Goal: Task Accomplishment & Management: Use online tool/utility

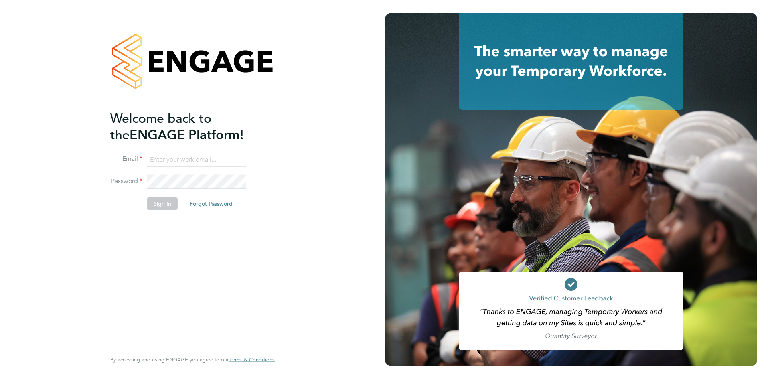
click at [230, 164] on input at bounding box center [196, 159] width 99 height 14
type input "Rhiarna.Devares@bcuk.co.uk"
click at [158, 205] on button "Sign In" at bounding box center [162, 203] width 30 height 13
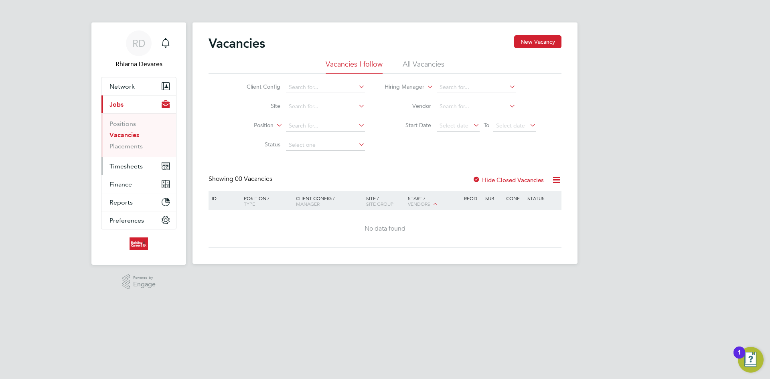
click at [121, 164] on span "Timesheets" at bounding box center [125, 166] width 33 height 8
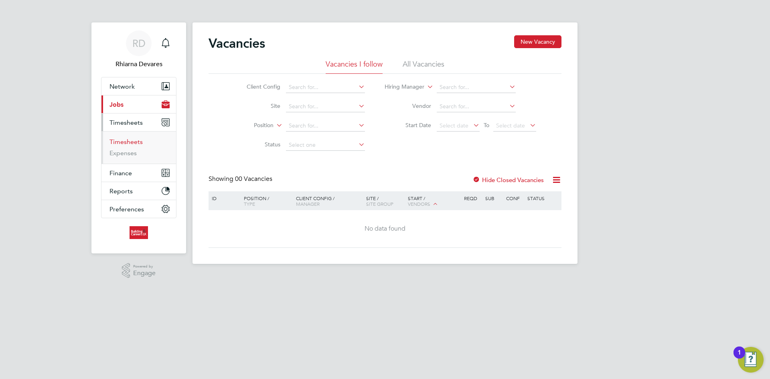
click at [125, 140] on link "Timesheets" at bounding box center [125, 142] width 33 height 8
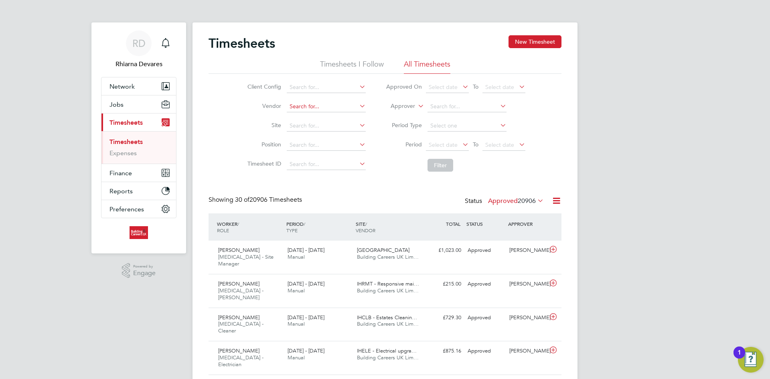
click at [292, 105] on input at bounding box center [326, 106] width 79 height 11
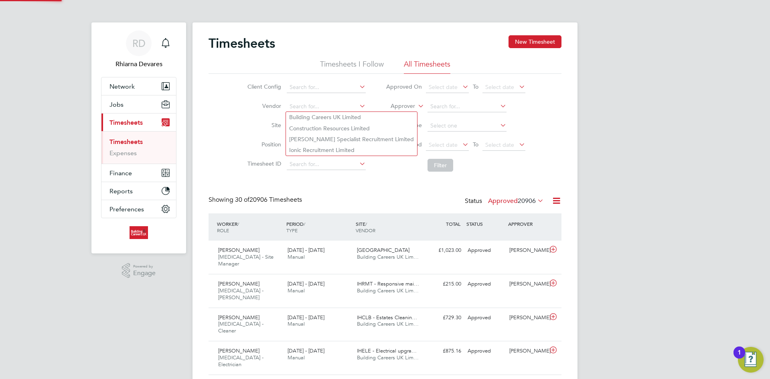
click at [287, 112] on li "Building Careers UK Limited" at bounding box center [351, 117] width 131 height 11
type input "Building Careers UK Limited"
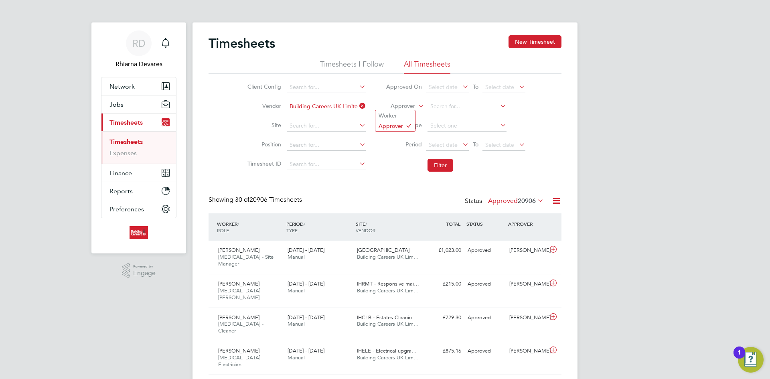
click at [409, 105] on label "Approver" at bounding box center [397, 106] width 36 height 8
click at [405, 115] on li "Worker" at bounding box center [395, 115] width 40 height 10
click at [437, 146] on span "Select date" at bounding box center [443, 144] width 29 height 7
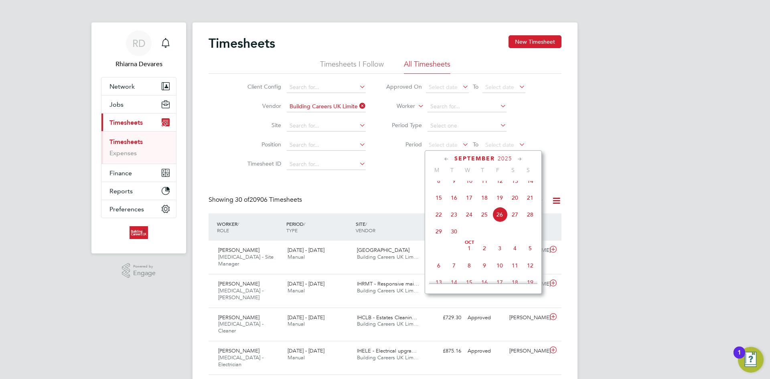
click at [436, 204] on span "15" at bounding box center [438, 197] width 15 height 15
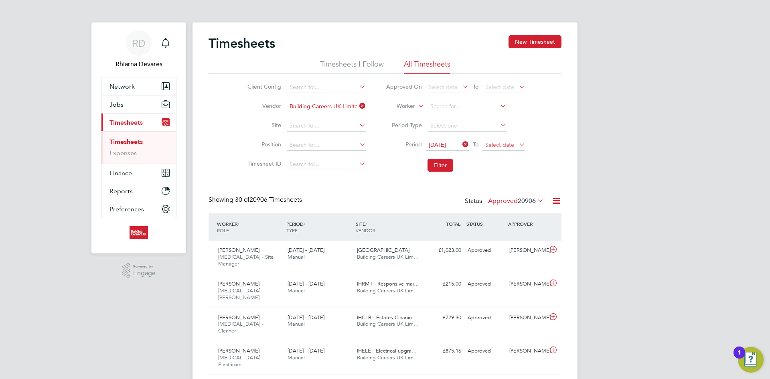
click at [494, 146] on span "Select date" at bounding box center [499, 144] width 29 height 7
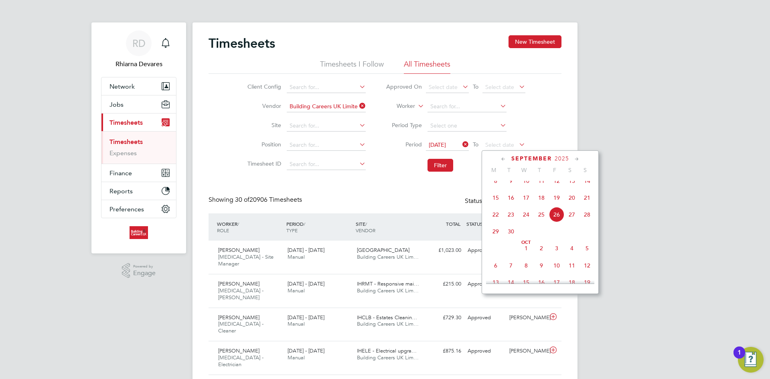
click at [586, 204] on span "21" at bounding box center [586, 197] width 15 height 15
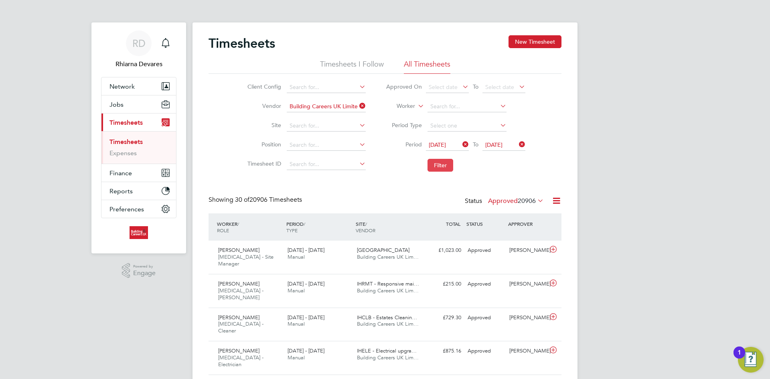
click at [428, 164] on button "Filter" at bounding box center [440, 165] width 26 height 13
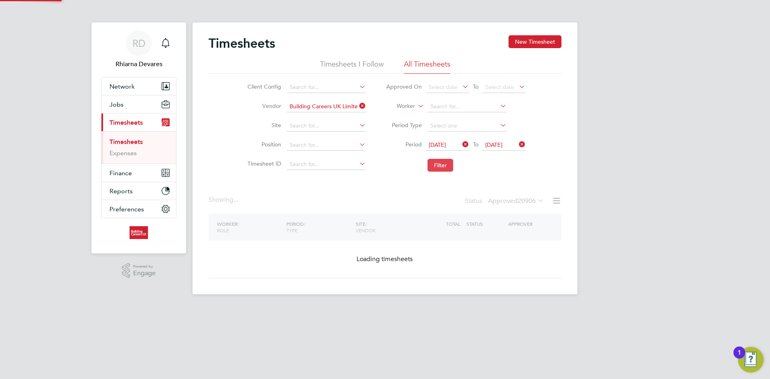
click at [438, 165] on button "Filter" at bounding box center [440, 165] width 26 height 13
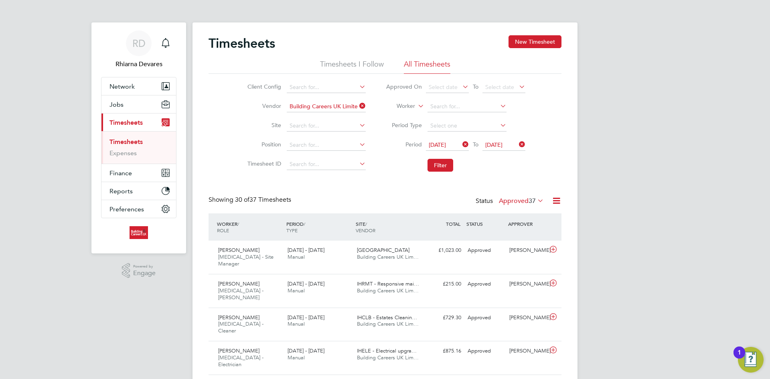
scroll to position [20, 70]
click at [433, 164] on button "Filter" at bounding box center [440, 165] width 26 height 13
click at [551, 201] on icon at bounding box center [556, 201] width 10 height 10
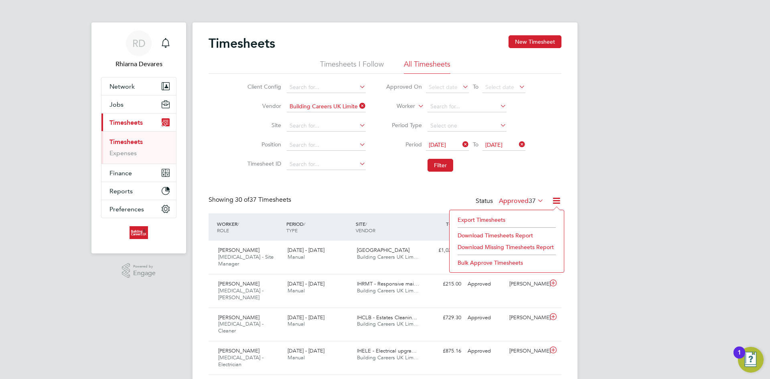
click at [488, 218] on li "Export Timesheets" at bounding box center [506, 219] width 106 height 11
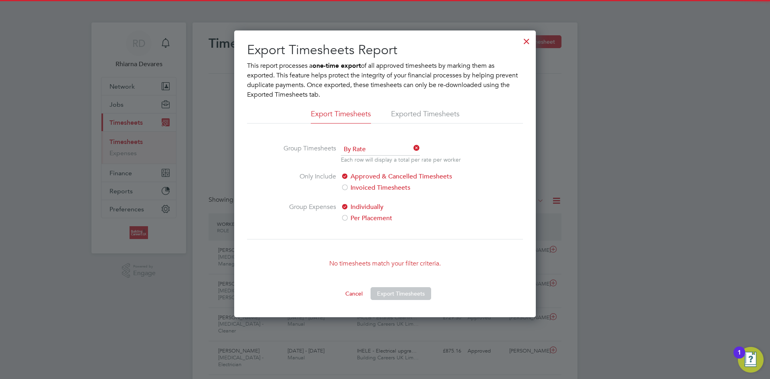
click at [356, 293] on button "Cancel" at bounding box center [354, 293] width 30 height 13
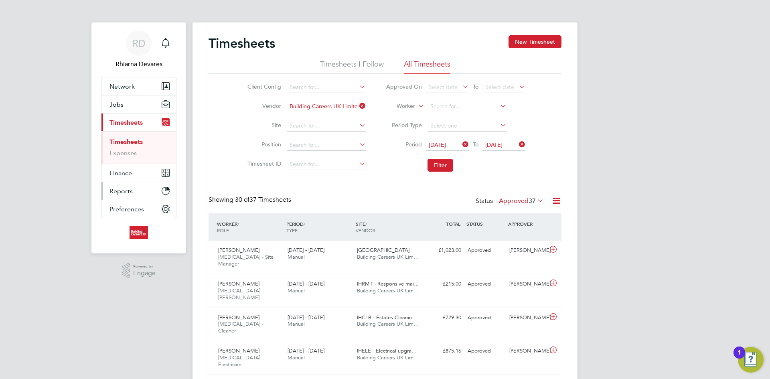
click at [139, 190] on button "Reports" at bounding box center [138, 191] width 75 height 18
click at [137, 178] on link "Margin Report" at bounding box center [130, 178] width 43 height 8
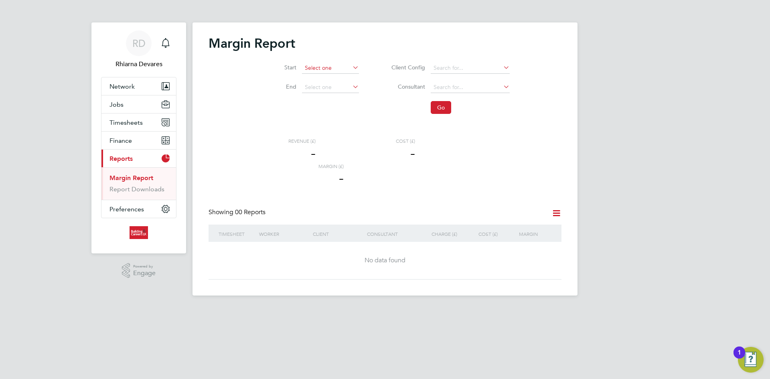
click at [321, 70] on input at bounding box center [330, 68] width 57 height 11
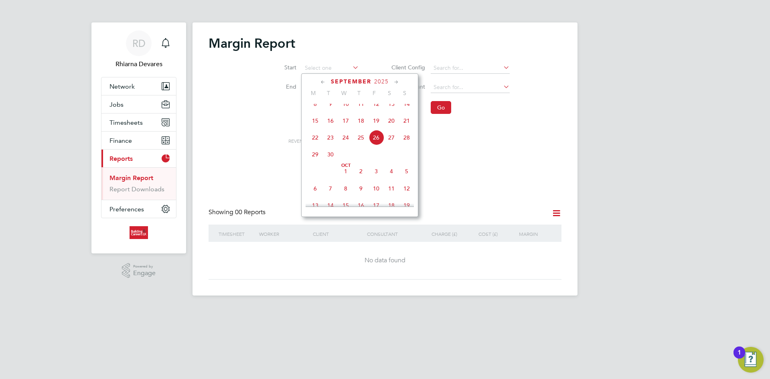
click at [316, 128] on span "15" at bounding box center [315, 120] width 15 height 15
type input "[DATE]"
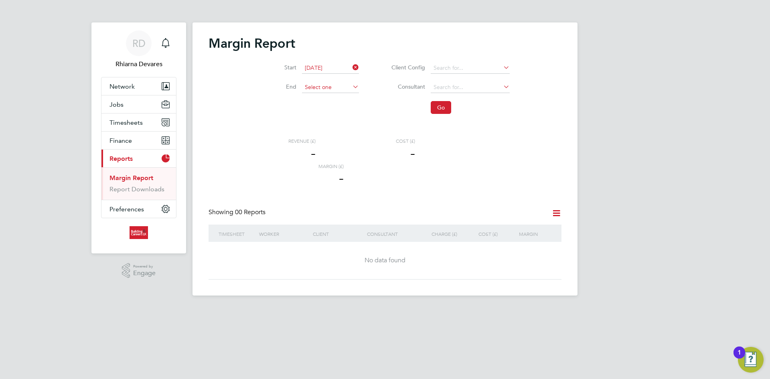
click at [324, 92] on input at bounding box center [330, 87] width 57 height 11
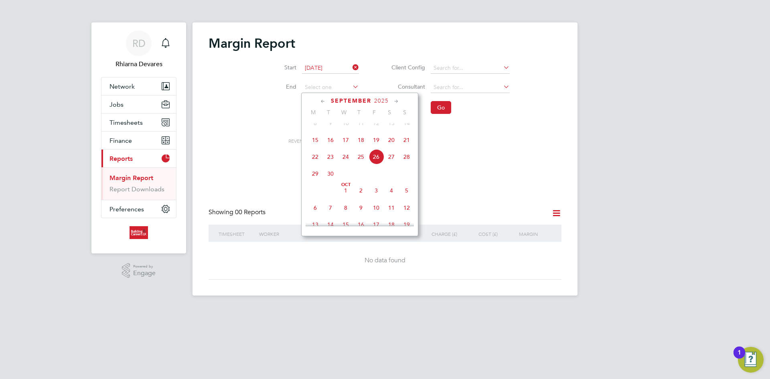
click at [409, 145] on span "21" at bounding box center [406, 139] width 15 height 15
type input "[DATE]"
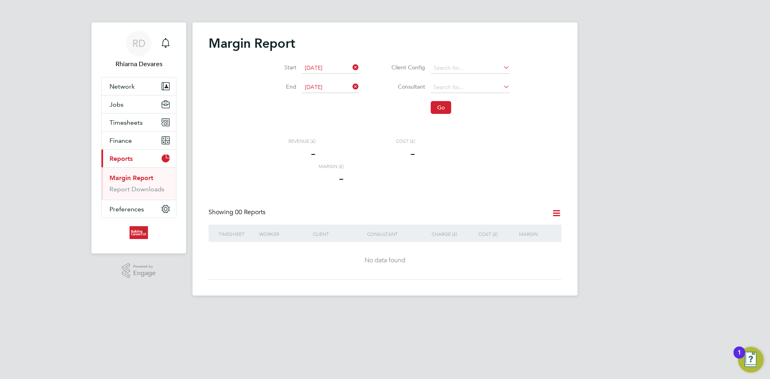
click at [318, 68] on input "[DATE]" at bounding box center [330, 68] width 57 height 11
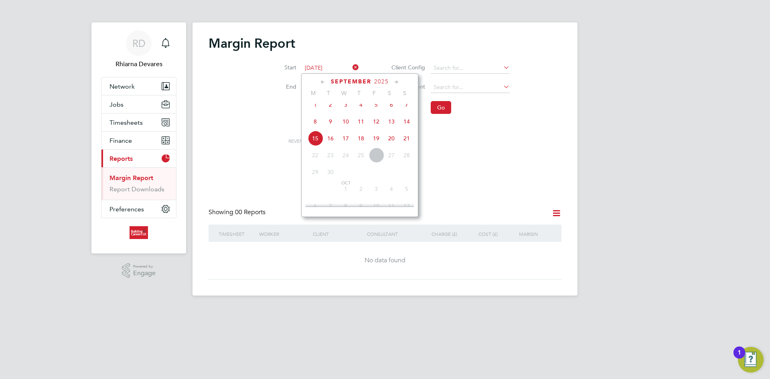
click at [461, 154] on div "Revenue (£) - Cost (£) - Margin (£) -" at bounding box center [373, 163] width 233 height 50
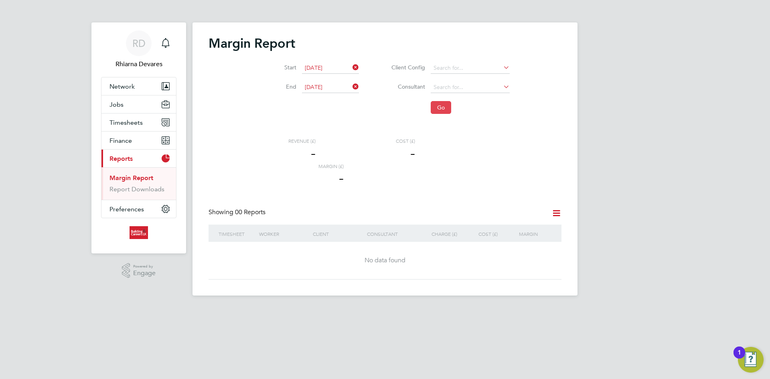
click at [444, 105] on button "Go" at bounding box center [441, 107] width 20 height 13
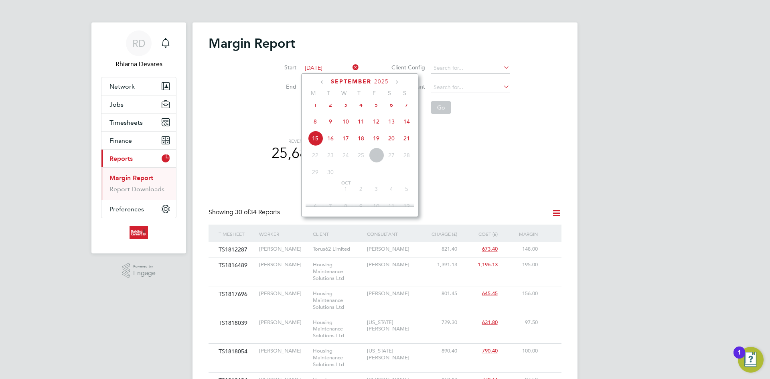
click at [325, 68] on input "[DATE]" at bounding box center [330, 68] width 57 height 11
click at [446, 147] on div "Revenue (£) 25,687 Cost (£) 22,346 Margin (£) 3,341" at bounding box center [373, 163] width 233 height 50
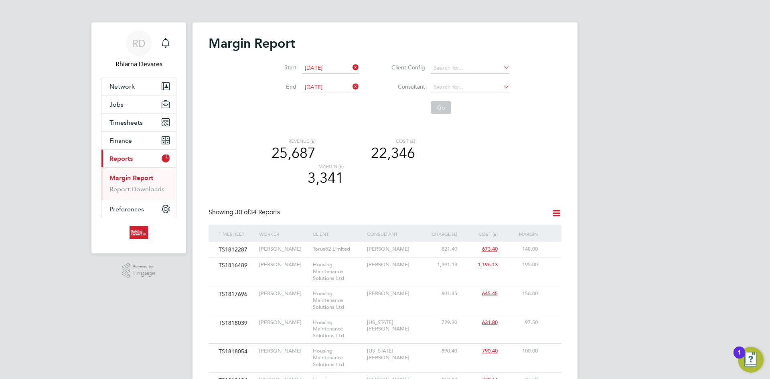
click at [351, 68] on icon at bounding box center [351, 67] width 0 height 11
click at [351, 85] on icon at bounding box center [351, 86] width 0 height 11
click at [316, 68] on input at bounding box center [330, 68] width 57 height 11
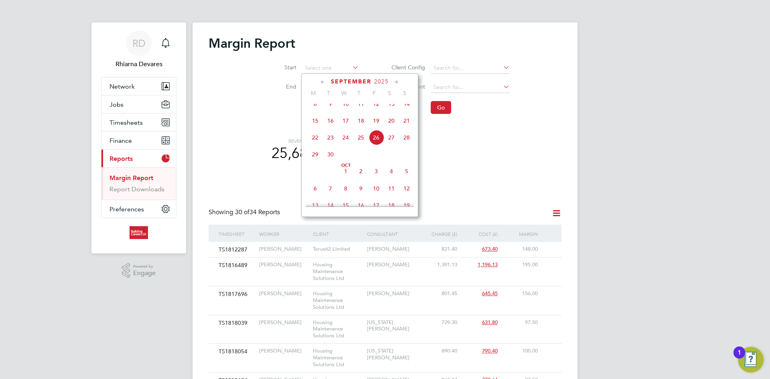
click at [316, 143] on span "22" at bounding box center [315, 137] width 15 height 15
type input "[DATE]"
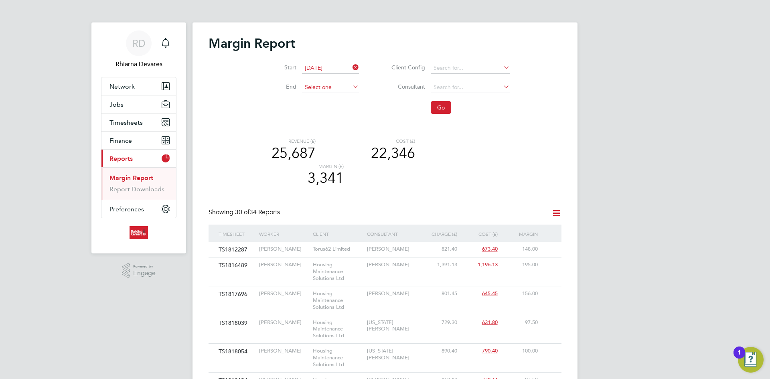
click at [344, 89] on input at bounding box center [330, 87] width 57 height 11
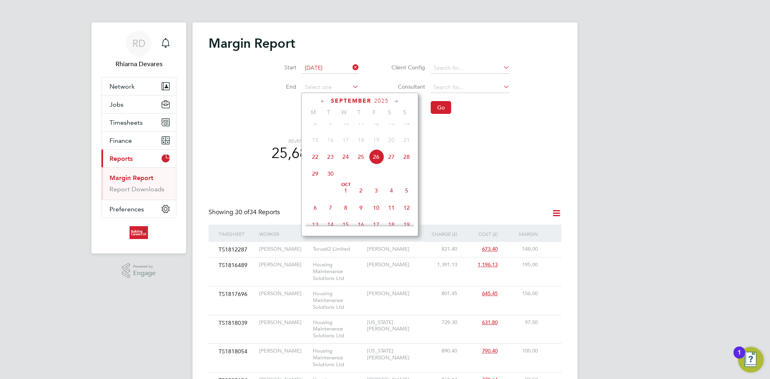
click at [404, 163] on span "28" at bounding box center [406, 156] width 15 height 15
type input "[DATE]"
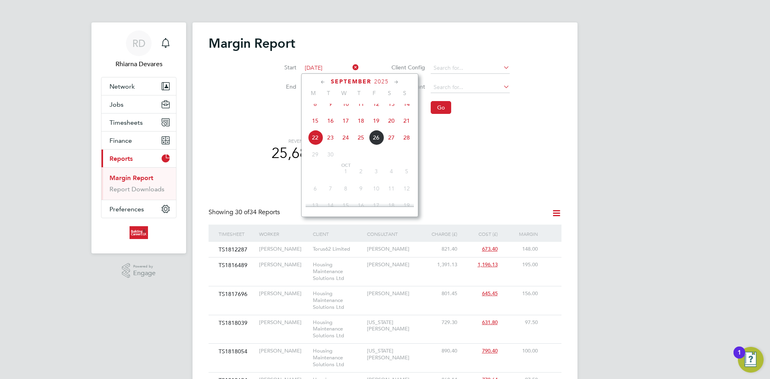
click at [316, 64] on input "[DATE]" at bounding box center [330, 68] width 57 height 11
click at [315, 124] on span "15" at bounding box center [315, 120] width 15 height 15
type input "[DATE]"
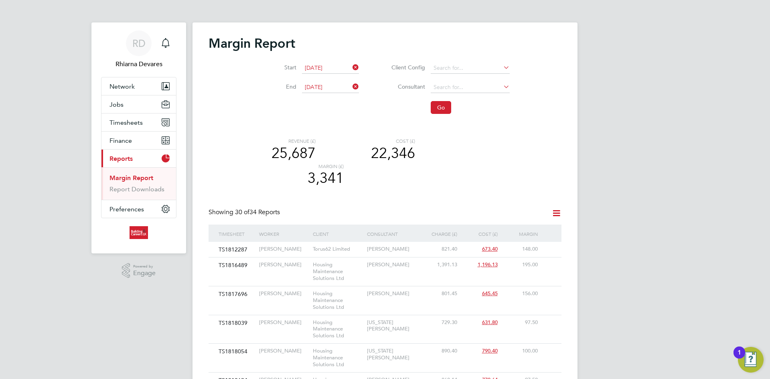
click at [325, 81] on li "End [DATE]" at bounding box center [309, 87] width 119 height 19
click at [327, 87] on input "[DATE]" at bounding box center [330, 87] width 57 height 11
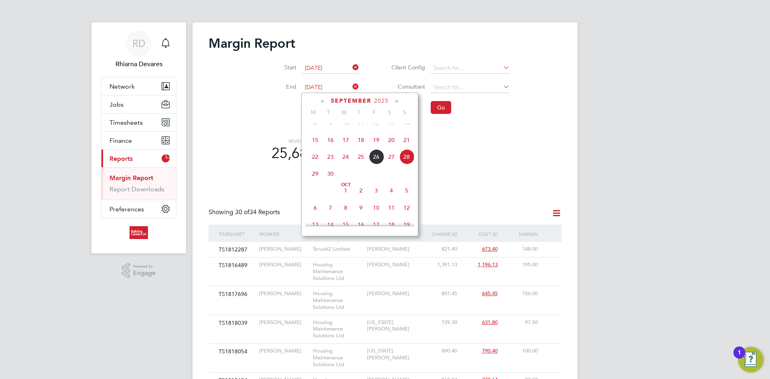
click at [403, 148] on span "21" at bounding box center [406, 139] width 15 height 15
type input "[DATE]"
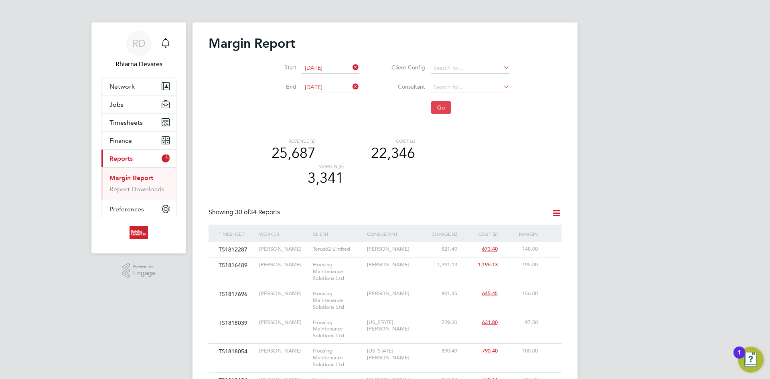
click at [439, 102] on button "Go" at bounding box center [441, 107] width 20 height 13
click at [328, 85] on input "[DATE]" at bounding box center [330, 87] width 57 height 11
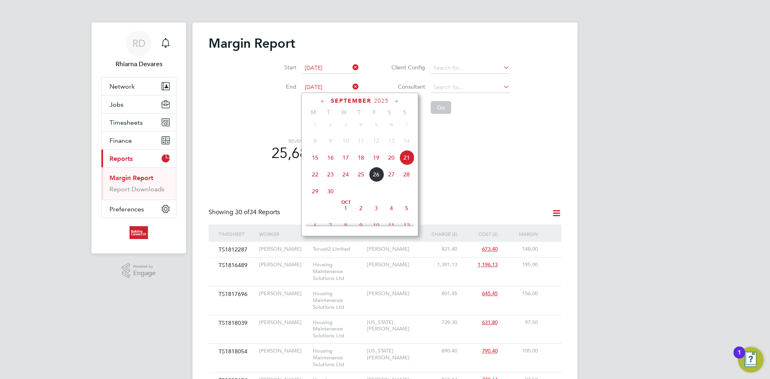
click at [407, 162] on span "21" at bounding box center [406, 157] width 15 height 15
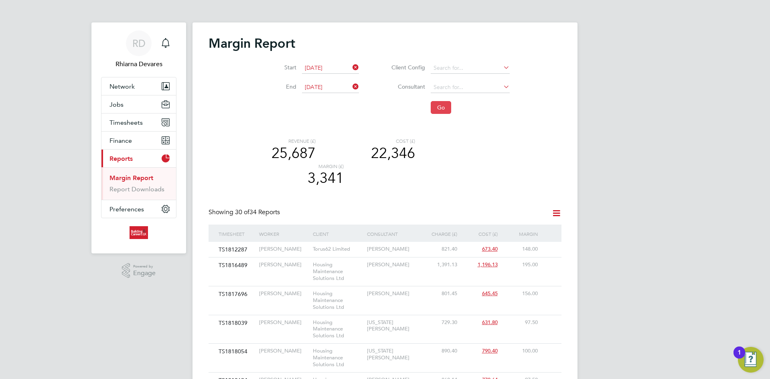
click at [433, 110] on button "Go" at bounding box center [441, 107] width 20 height 13
drag, startPoint x: 552, startPoint y: 210, endPoint x: 550, endPoint y: 215, distance: 5.2
click at [552, 210] on icon at bounding box center [556, 213] width 10 height 10
click at [522, 232] on li "Download report" at bounding box center [532, 232] width 55 height 11
drag, startPoint x: 344, startPoint y: 69, endPoint x: 342, endPoint y: 73, distance: 4.2
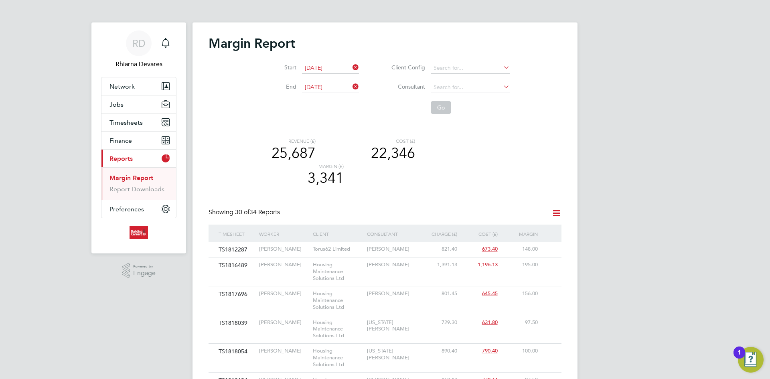
click at [344, 69] on input "[DATE]" at bounding box center [330, 68] width 57 height 11
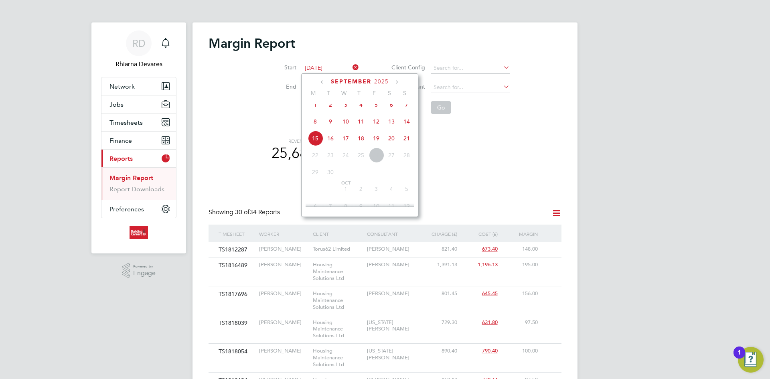
click at [457, 103] on li "Go" at bounding box center [444, 107] width 151 height 21
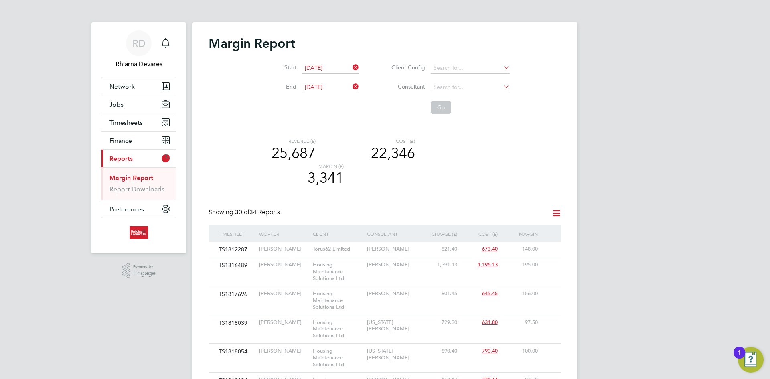
click at [351, 64] on icon at bounding box center [351, 67] width 0 height 11
click at [351, 89] on icon at bounding box center [351, 86] width 0 height 11
click at [328, 65] on input at bounding box center [330, 68] width 57 height 11
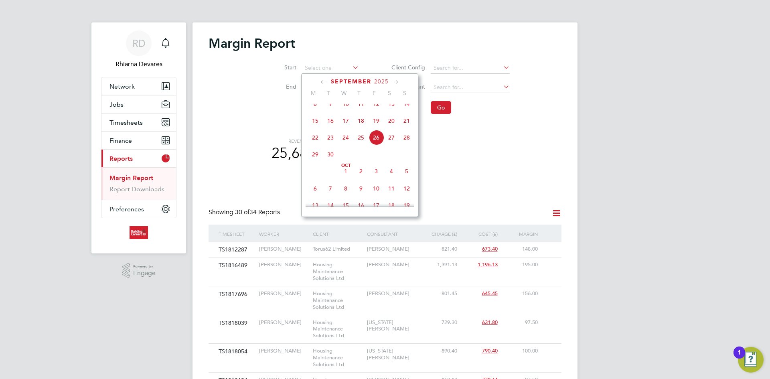
click at [316, 140] on span "22" at bounding box center [315, 137] width 15 height 15
type input "[DATE]"
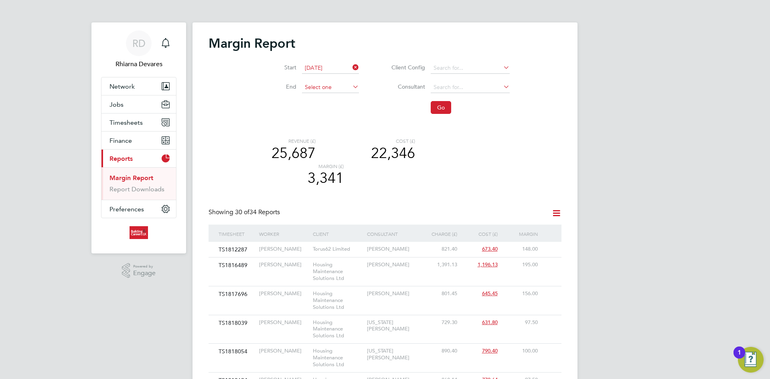
click at [328, 87] on input at bounding box center [330, 87] width 57 height 11
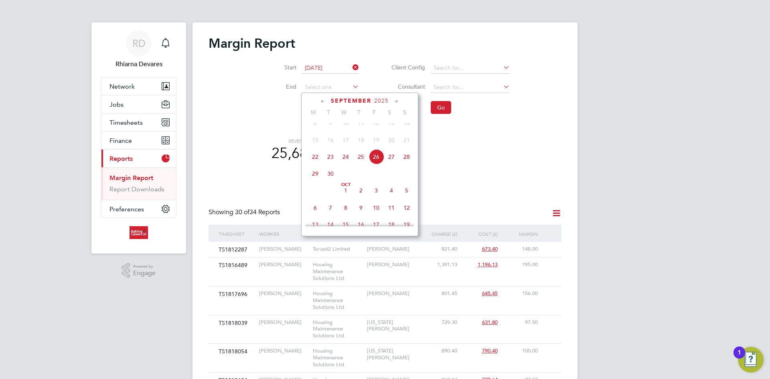
click at [406, 162] on span "28" at bounding box center [406, 156] width 15 height 15
type input "[DATE]"
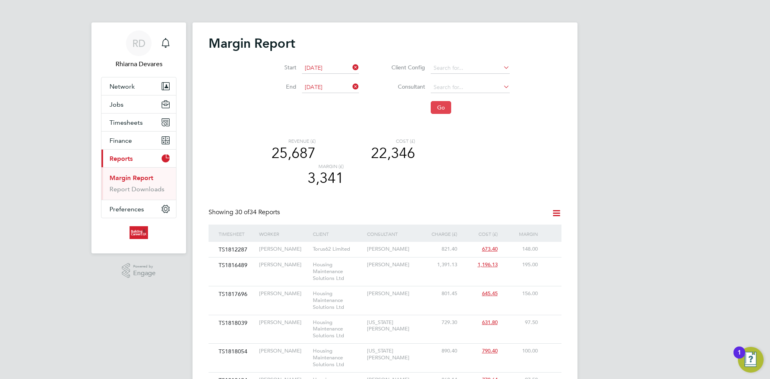
click at [448, 107] on button "Go" at bounding box center [441, 107] width 20 height 13
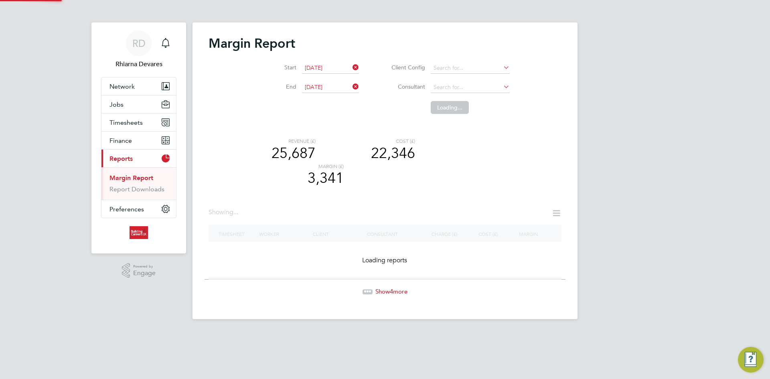
click at [556, 214] on icon at bounding box center [556, 213] width 10 height 10
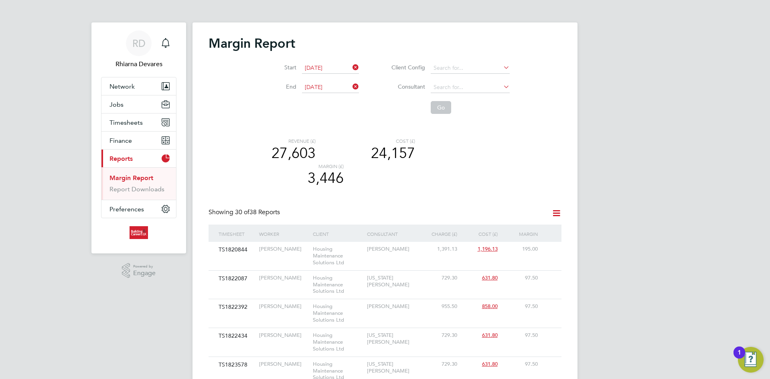
click at [321, 68] on input "[DATE]" at bounding box center [330, 68] width 57 height 11
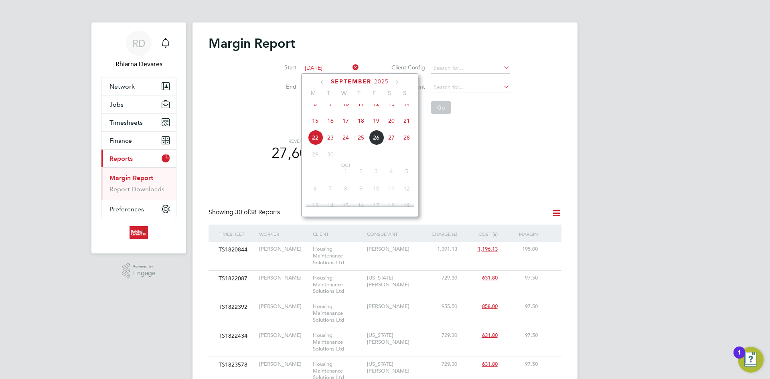
drag, startPoint x: 441, startPoint y: 148, endPoint x: 437, endPoint y: 133, distance: 14.9
click at [441, 148] on div "Revenue (£) 27,603 Cost (£) 24,157 Margin (£) 3,446" at bounding box center [373, 163] width 233 height 50
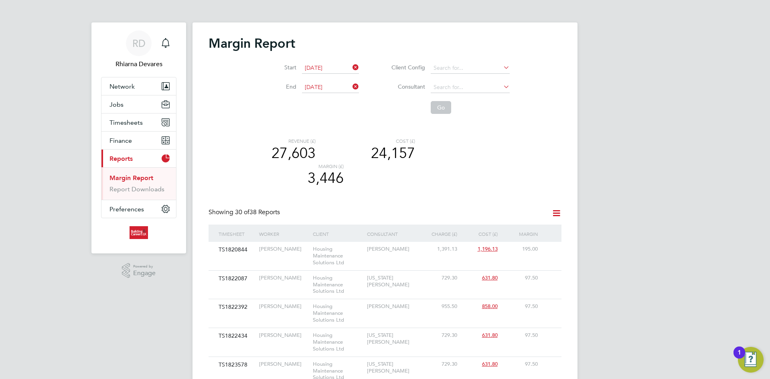
click at [555, 214] on icon at bounding box center [556, 213] width 10 height 10
click at [531, 230] on li "Download report" at bounding box center [532, 232] width 55 height 11
